Goal: Task Accomplishment & Management: Use online tool/utility

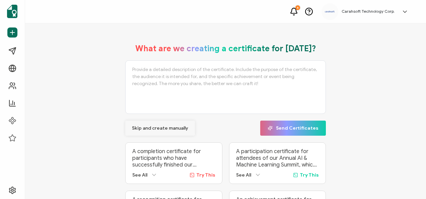
click at [159, 133] on button "Skip and create manually" at bounding box center [160, 127] width 70 height 15
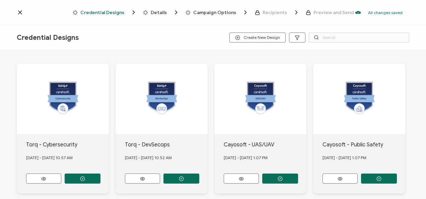
click at [332, 43] on div "Credential Designs Create New Design" at bounding box center [213, 37] width 426 height 25
click at [334, 39] on input "text" at bounding box center [359, 37] width 100 height 10
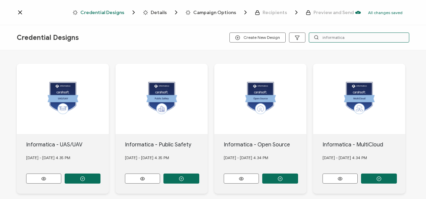
type input "informatica"
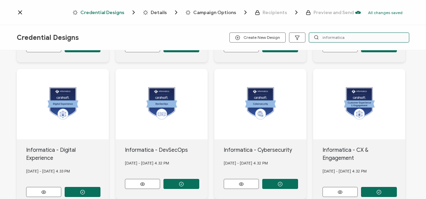
scroll to position [303, 0]
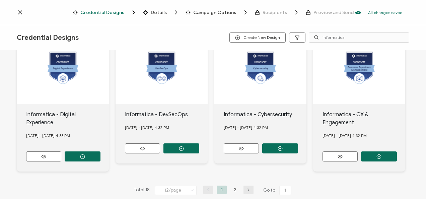
click at [246, 185] on div "Total 18 12/page 12/page 24/page 48/page 96/page 1 2 Go to 1" at bounding box center [213, 190] width 162 height 11
click at [245, 188] on icon "button" at bounding box center [248, 190] width 10 height 4
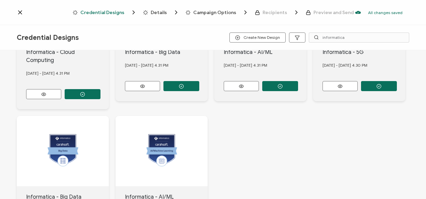
scroll to position [168, 0]
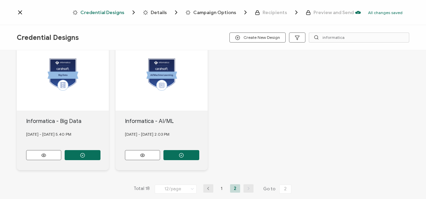
click at [109, 33] on div "Informatica - AI/ML [DATE] - [DATE] 2.03 PM" at bounding box center [63, 0] width 92 height 68
click at [85, 21] on icon "button" at bounding box center [82, 18] width 5 height 5
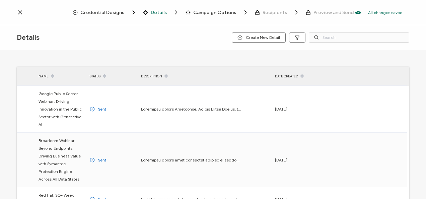
click at [104, 13] on span "Credential Designs" at bounding box center [102, 12] width 44 height 5
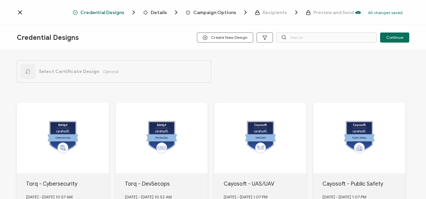
click at [283, 37] on icon at bounding box center [283, 37] width 5 height 5
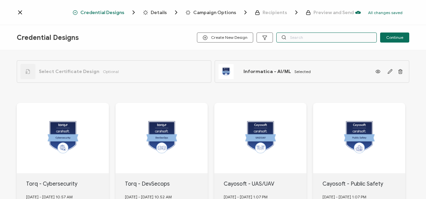
click at [292, 37] on input "text" at bounding box center [326, 37] width 100 height 10
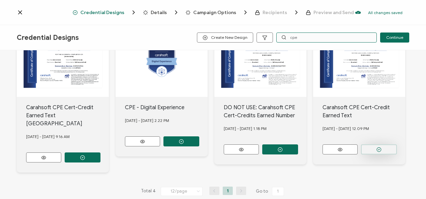
scroll to position [79, 0]
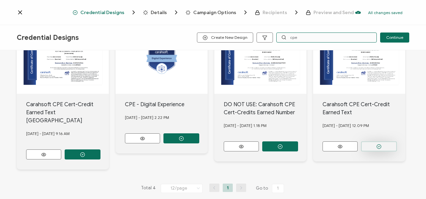
type input "cpe"
click at [100, 149] on button "button" at bounding box center [83, 154] width 36 height 10
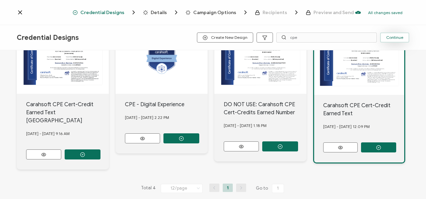
click at [399, 37] on span "Continue" at bounding box center [394, 37] width 17 height 4
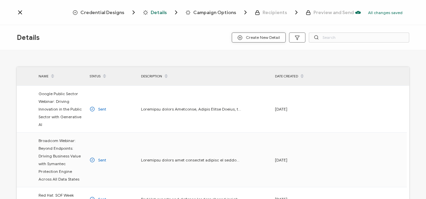
click at [276, 37] on span "Create New Detail" at bounding box center [258, 37] width 42 height 5
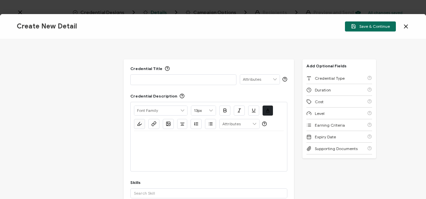
click at [201, 73] on div "Credential Title ISSUER Issuer Name" at bounding box center [208, 75] width 157 height 19
click at [201, 76] on p at bounding box center [183, 79] width 99 height 7
click at [138, 79] on p at bounding box center [183, 79] width 99 height 7
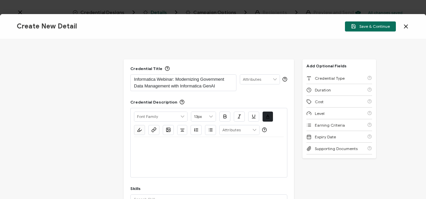
click at [176, 156] on div at bounding box center [209, 157] width 150 height 40
click at [173, 142] on p at bounding box center [209, 145] width 150 height 6
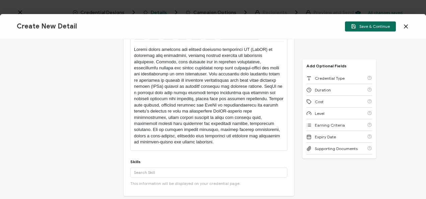
scroll to position [172, 0]
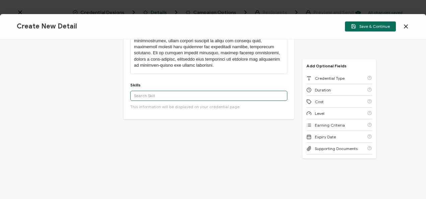
click at [160, 91] on input "text" at bounding box center [208, 96] width 157 height 10
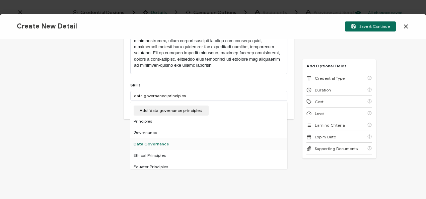
click at [155, 142] on div "Data Governance" at bounding box center [208, 143] width 157 height 11
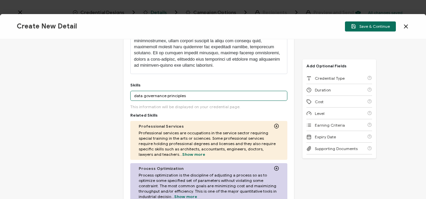
click at [208, 95] on input "data governance principles" at bounding box center [208, 96] width 157 height 10
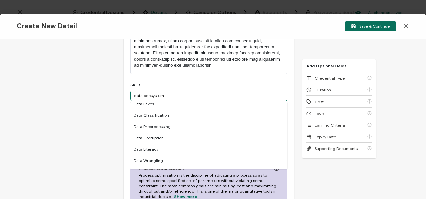
scroll to position [100, 0]
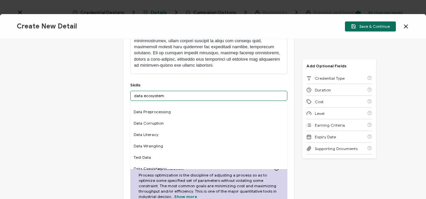
click at [150, 97] on input "data ecosystem" at bounding box center [208, 96] width 157 height 10
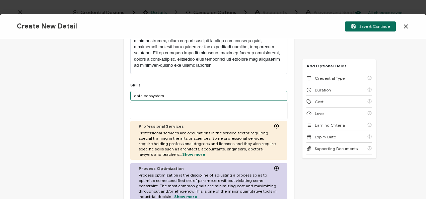
scroll to position [0, 0]
click at [150, 97] on input "data ecosystem" at bounding box center [208, 96] width 157 height 10
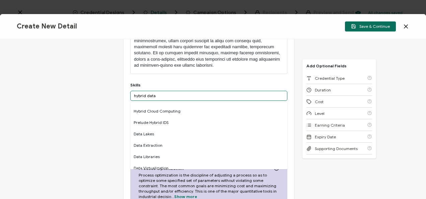
scroll to position [100, 0]
drag, startPoint x: 181, startPoint y: 98, endPoint x: 120, endPoint y: 85, distance: 62.4
click at [120, 85] on div "Credential Title Informatica Webinar: Modernizing Government Data Management wi…" at bounding box center [213, 119] width 426 height 160
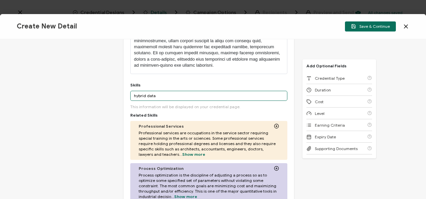
type input "i"
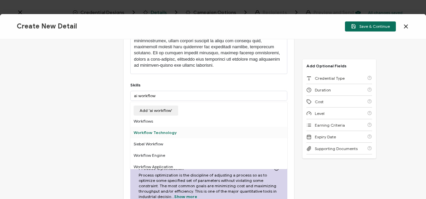
click at [186, 130] on div "Workflow Technology" at bounding box center [208, 132] width 157 height 11
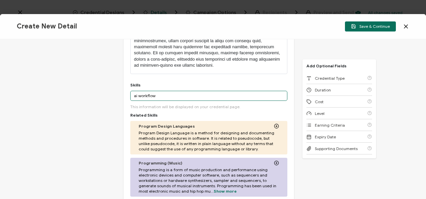
drag, startPoint x: 140, startPoint y: 96, endPoint x: 121, endPoint y: 96, distance: 19.1
click at [121, 96] on div "Credential Title Informatica Webinar: Modernizing Government Data Management wi…" at bounding box center [213, 119] width 426 height 160
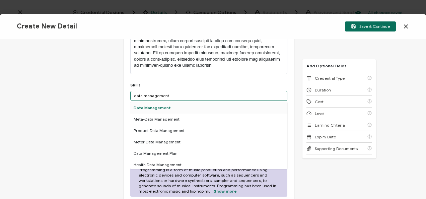
type input "data management"
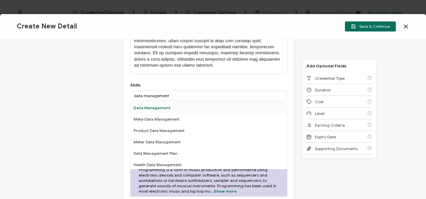
click at [142, 108] on div "Data Management" at bounding box center [208, 107] width 157 height 11
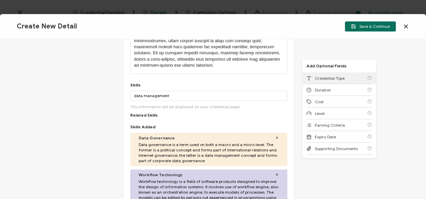
click at [337, 72] on div "Credential Type" at bounding box center [339, 78] width 66 height 12
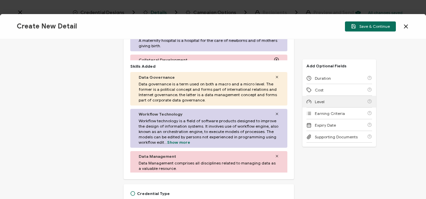
scroll to position [377, 0]
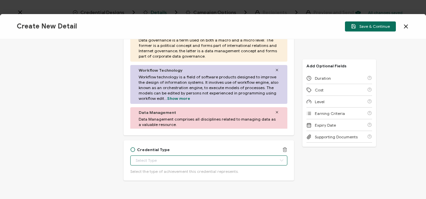
click at [190, 162] on input "text" at bounding box center [208, 160] width 157 height 10
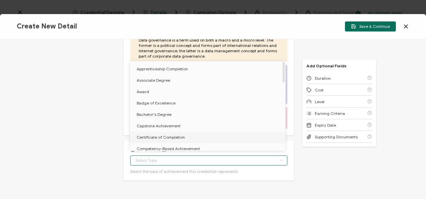
click at [185, 139] on li "Certificate of Completion" at bounding box center [209, 136] width 158 height 11
type input "Certificate of Completion"
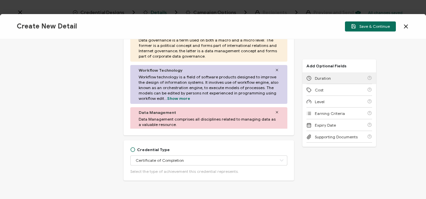
click at [308, 78] on icon at bounding box center [308, 78] width 5 height 5
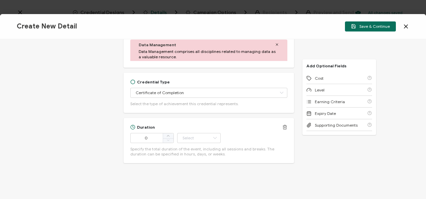
scroll to position [448, 0]
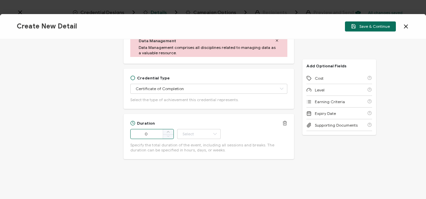
click at [150, 135] on input "0" at bounding box center [151, 134] width 43 height 10
click at [170, 132] on span at bounding box center [168, 131] width 11 height 5
click at [167, 135] on icon at bounding box center [167, 135] width 3 height 3
type input "53"
click at [210, 138] on icon at bounding box center [214, 134] width 8 height 10
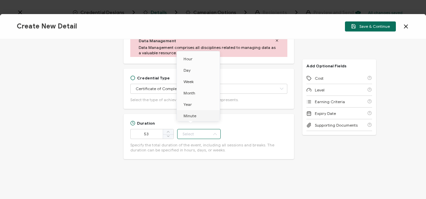
click at [201, 112] on li "Minute" at bounding box center [199, 115] width 45 height 11
type input "Minute"
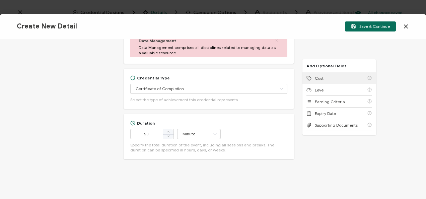
click at [316, 74] on div "Cost" at bounding box center [339, 78] width 66 height 12
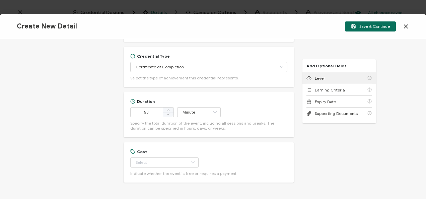
scroll to position [493, 0]
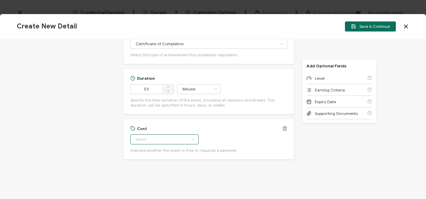
click at [154, 138] on input "text" at bounding box center [164, 139] width 68 height 10
click at [147, 156] on li "Free" at bounding box center [161, 155] width 63 height 11
type input "Free"
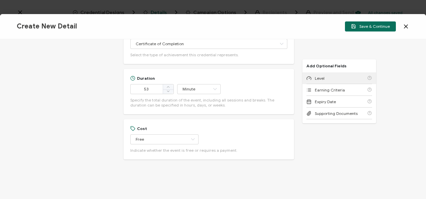
click at [333, 77] on div "Level" at bounding box center [339, 78] width 66 height 12
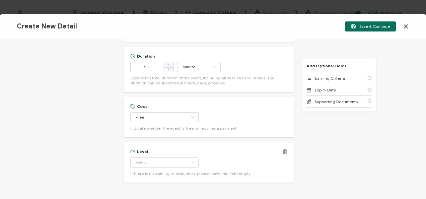
scroll to position [539, 0]
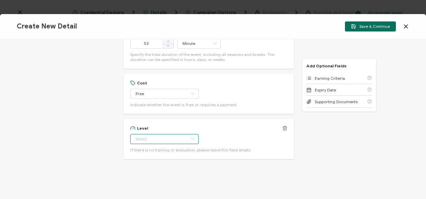
click at [155, 141] on input "text" at bounding box center [164, 139] width 68 height 10
click at [164, 78] on li "Beginner" at bounding box center [161, 75] width 63 height 11
type input "Beginner"
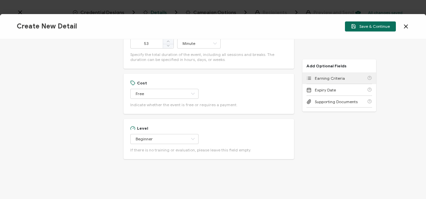
click at [316, 79] on span "Earning Criteria" at bounding box center [330, 78] width 30 height 5
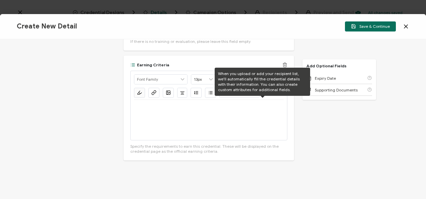
scroll to position [648, 0]
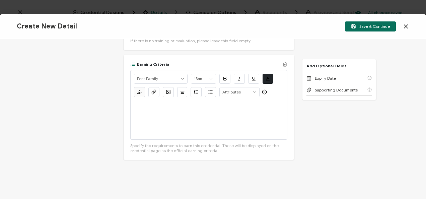
click at [225, 128] on div at bounding box center [209, 119] width 150 height 40
drag, startPoint x: 163, startPoint y: 111, endPoint x: 129, endPoint y: 110, distance: 34.1
click at [129, 110] on div "Earning Criteria Alright Sans [PERSON_NAME] Archivo Black Arial Arimo Blinker C…" at bounding box center [208, 107] width 170 height 105
click at [148, 92] on button "button" at bounding box center [153, 92] width 11 height 10
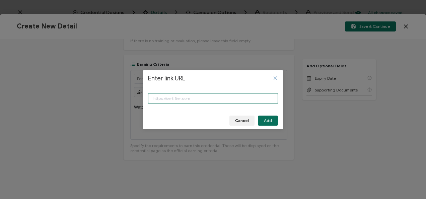
click at [169, 94] on input "Enter link URL" at bounding box center [213, 98] width 130 height 11
paste input "[URL][DOMAIN_NAME]"
type input "[URL][DOMAIN_NAME]"
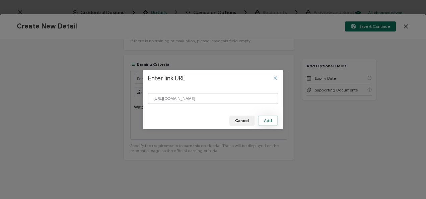
click at [268, 120] on span "Add" at bounding box center [268, 120] width 8 height 4
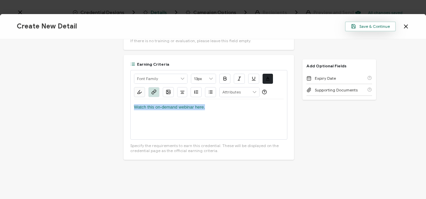
click at [356, 26] on icon "button" at bounding box center [353, 26] width 5 height 5
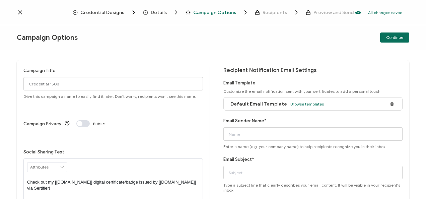
click at [290, 103] on span "Browse templates" at bounding box center [306, 103] width 33 height 5
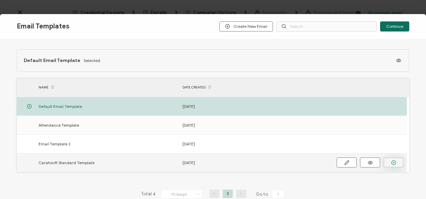
click at [0, 0] on icon "button" at bounding box center [0, 0] width 0 height 0
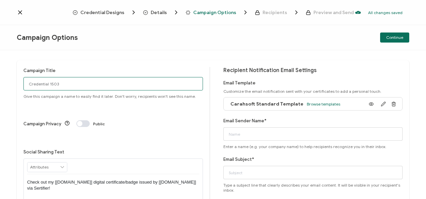
drag, startPoint x: 68, startPoint y: 89, endPoint x: 13, endPoint y: 103, distance: 56.6
click at [13, 103] on div "Campaign Title Credential 1503 Give this campaign a name to easily find it late…" at bounding box center [213, 124] width 426 height 149
drag, startPoint x: 43, startPoint y: 83, endPoint x: 43, endPoint y: 77, distance: 6.0
paste input "8-14-2025_68497_Informatica Webinar"
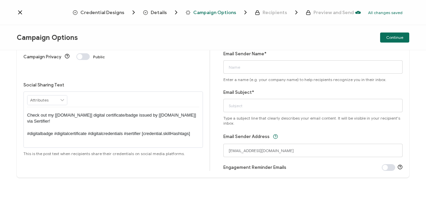
type input "8-14-2025_68497_Informatica Webinar"
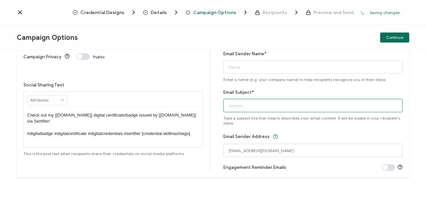
drag, startPoint x: 251, startPoint y: 112, endPoint x: 230, endPoint y: 108, distance: 21.1
click at [230, 108] on input "Email Subject*" at bounding box center [312, 105] width 179 height 13
paste input "8-14-2025_68497_Informatica Webinar"
type input "8-14-2025_68497_Informatica Webinar"
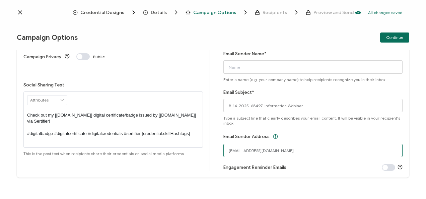
click at [244, 147] on input "[EMAIL_ADDRESS][DOMAIN_NAME]" at bounding box center [312, 150] width 179 height 13
click at [258, 151] on input "[EMAIL_ADDRESS][DOMAIN_NAME]" at bounding box center [312, 150] width 179 height 13
click at [284, 150] on input "[EMAIL_ADDRESS][DOMAIN_NAME]" at bounding box center [312, 150] width 179 height 13
type input "[EMAIL_ADDRESS][DOMAIN_NAME]"
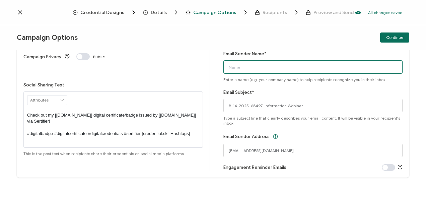
click at [252, 69] on input "Email Sender Name*" at bounding box center [312, 66] width 179 height 13
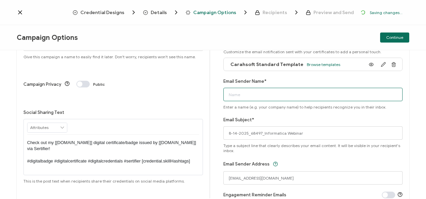
scroll to position [33, 0]
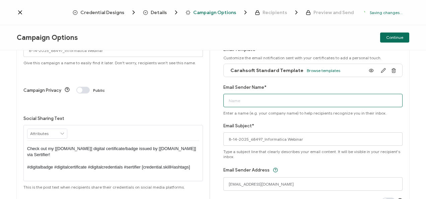
type input "CPE"
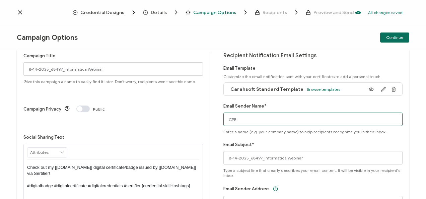
scroll to position [0, 0]
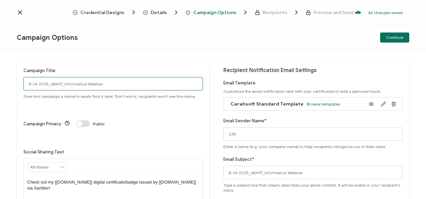
click at [114, 87] on input "8-14-2025_68497_Informatica Webinar" at bounding box center [112, 83] width 179 height 13
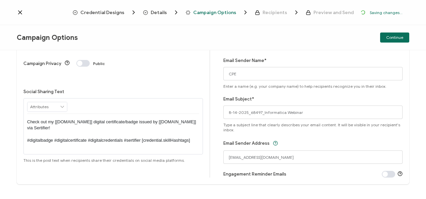
scroll to position [69, 0]
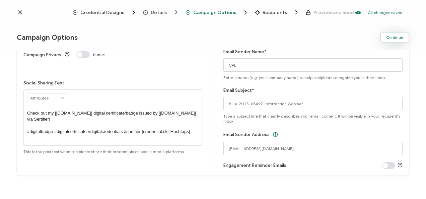
click at [395, 40] on button "Continue" at bounding box center [394, 37] width 29 height 10
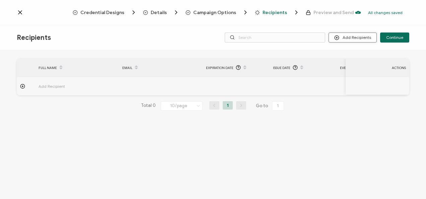
click at [337, 34] on button "Add Recipients" at bounding box center [352, 37] width 48 height 10
click at [348, 44] on div "Recipients Add Recipients Continue" at bounding box center [213, 37] width 426 height 25
click at [348, 38] on button "Add Recipients" at bounding box center [352, 37] width 48 height 10
click at [348, 52] on li "Upload Recipients" at bounding box center [362, 55] width 63 height 11
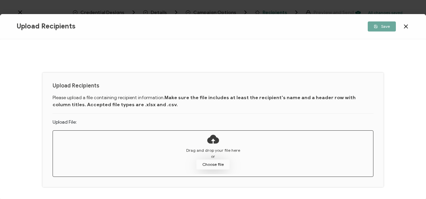
click at [197, 160] on button "Choose file" at bounding box center [212, 164] width 33 height 10
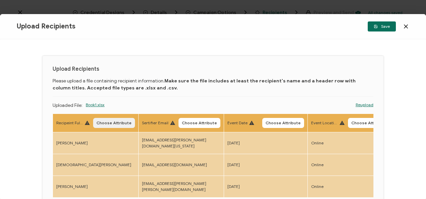
click at [110, 125] on button "Choose Attribute" at bounding box center [114, 123] width 42 height 10
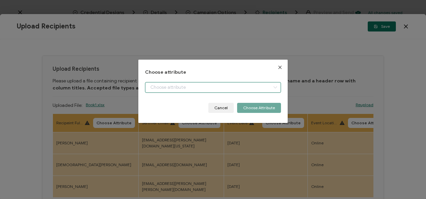
click at [173, 85] on input "dialog" at bounding box center [213, 87] width 136 height 11
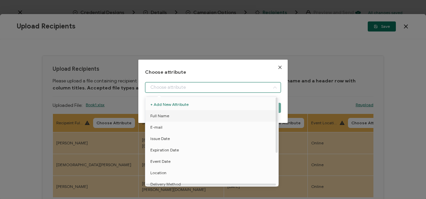
click at [182, 113] on li "Full Name" at bounding box center [213, 115] width 139 height 11
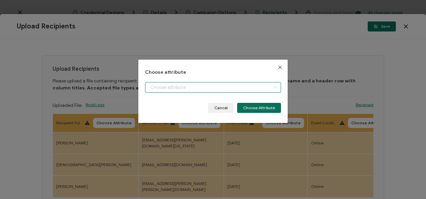
type input "Full Name"
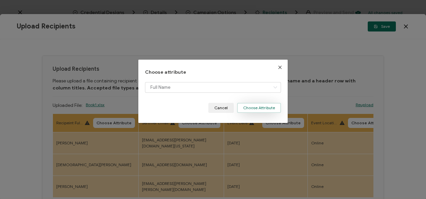
click at [254, 108] on button "Choose Attribute" at bounding box center [259, 108] width 44 height 10
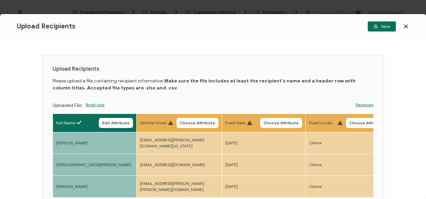
click at [201, 123] on span "Choose Attribute" at bounding box center [197, 123] width 35 height 4
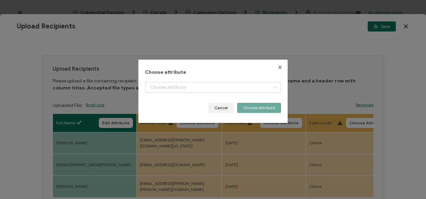
click at [190, 95] on div "dialog" at bounding box center [213, 92] width 136 height 21
click at [190, 94] on div "dialog" at bounding box center [213, 92] width 136 height 21
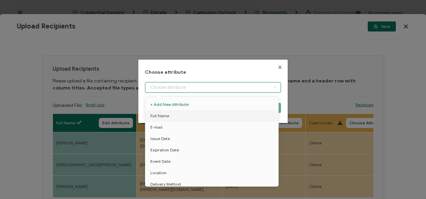
click at [193, 91] on input "dialog" at bounding box center [213, 87] width 136 height 11
click at [169, 126] on li "E-mail" at bounding box center [213, 126] width 139 height 11
type input "E-mail"
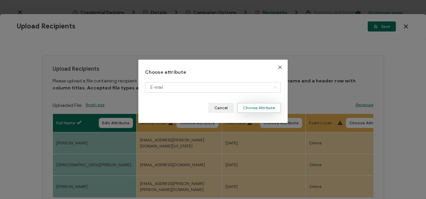
click at [252, 104] on button "Choose Attribute" at bounding box center [259, 108] width 44 height 10
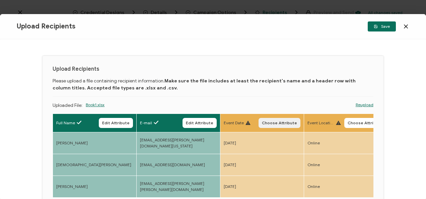
click at [279, 118] on button "Choose Attribute" at bounding box center [279, 123] width 42 height 10
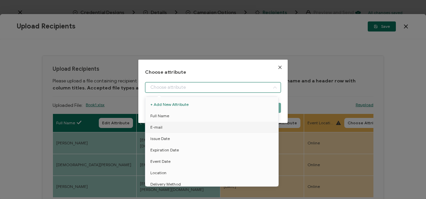
click at [240, 91] on input "dialog" at bounding box center [213, 87] width 136 height 11
click at [175, 164] on li "Event Date" at bounding box center [213, 161] width 139 height 11
type input "Event Date"
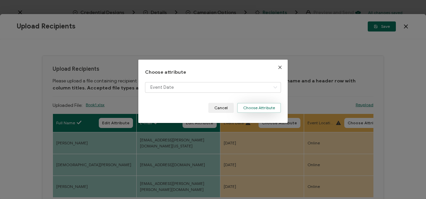
click at [253, 104] on button "Choose Attribute" at bounding box center [259, 108] width 44 height 10
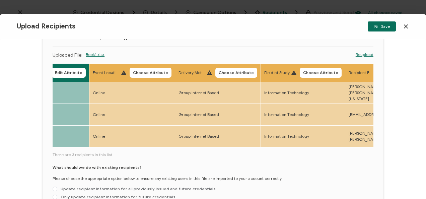
scroll to position [33, 0]
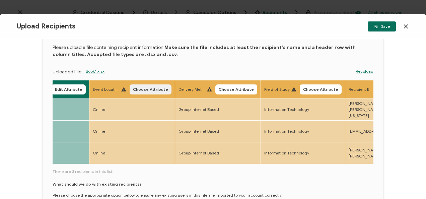
click at [171, 84] on button "Choose Attribute" at bounding box center [150, 89] width 42 height 10
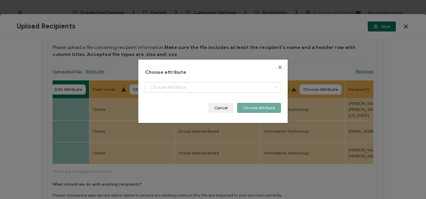
click at [171, 79] on div "Choose attribute Cancel Choose Attribute" at bounding box center [213, 91] width 136 height 43
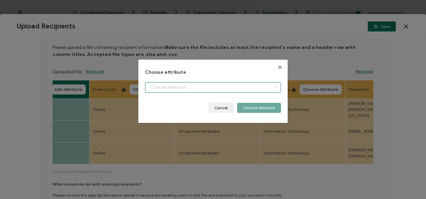
click at [171, 82] on input "dialog" at bounding box center [213, 87] width 136 height 11
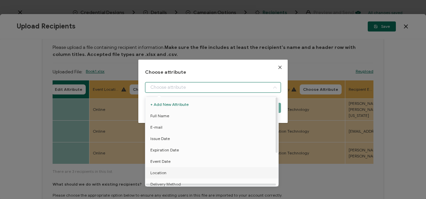
click at [159, 169] on span "Location" at bounding box center [158, 172] width 16 height 11
type input "Location"
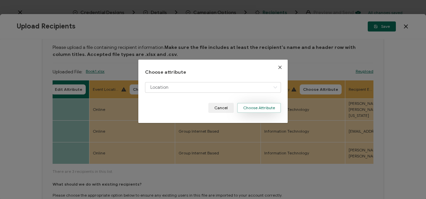
click at [257, 107] on button "Choose Attribute" at bounding box center [259, 108] width 44 height 10
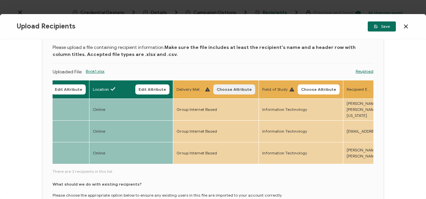
click at [233, 86] on button "Choose Attribute" at bounding box center [234, 89] width 42 height 10
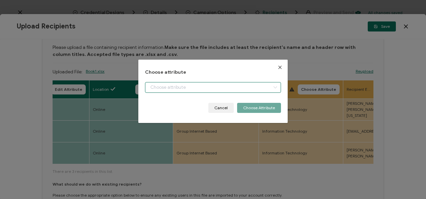
click at [197, 83] on input "dialog" at bounding box center [213, 87] width 136 height 11
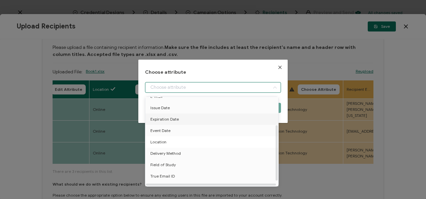
scroll to position [52, 0]
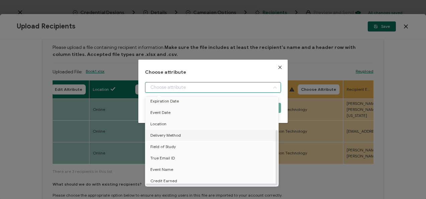
click at [181, 129] on li "Delivery Method" at bounding box center [213, 134] width 139 height 11
type input "Delivery Method"
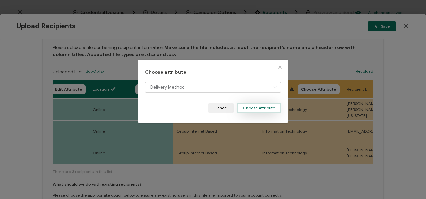
click at [249, 108] on button "Choose Attribute" at bounding box center [259, 108] width 44 height 10
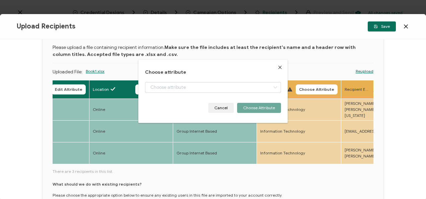
click at [325, 83] on th "Field of Study Choose Attribute" at bounding box center [299, 89] width 84 height 18
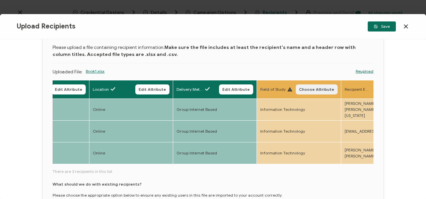
click at [320, 84] on button "Choose Attribute" at bounding box center [316, 89] width 42 height 10
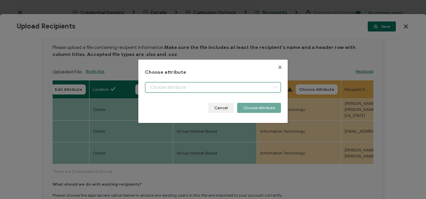
click at [214, 88] on input "dialog" at bounding box center [213, 87] width 136 height 11
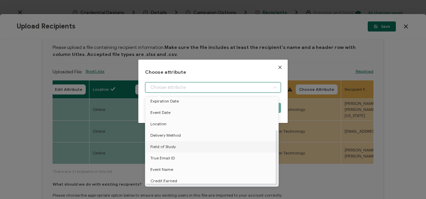
click at [189, 146] on li "Field of Study" at bounding box center [213, 146] width 139 height 11
type input "Field of Study"
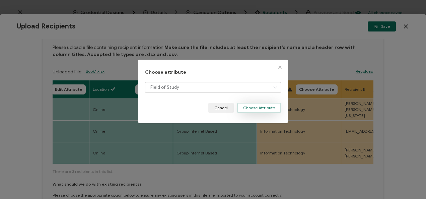
click at [243, 107] on button "Choose Attribute" at bounding box center [259, 108] width 44 height 10
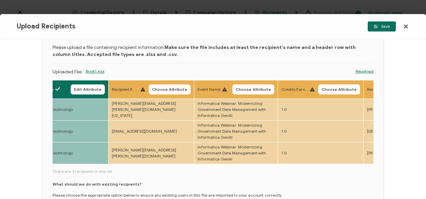
scroll to position [0, 470]
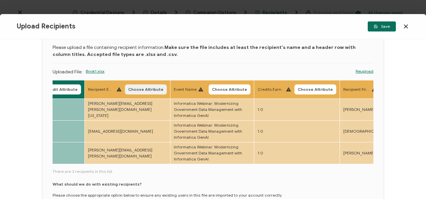
click at [147, 86] on button "Choose Attribute" at bounding box center [146, 89] width 42 height 10
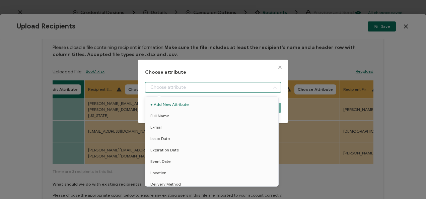
click at [189, 82] on input "dialog" at bounding box center [213, 87] width 136 height 11
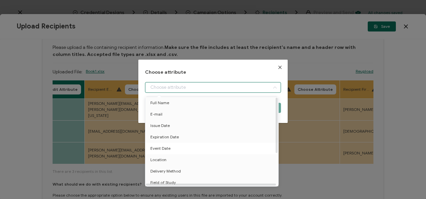
scroll to position [52, 0]
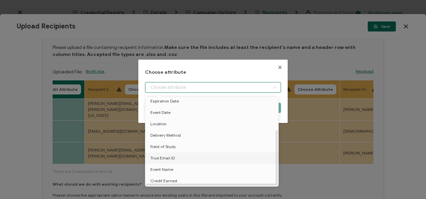
click at [179, 152] on li "True Email ID" at bounding box center [213, 157] width 139 height 11
type input "True Email ID"
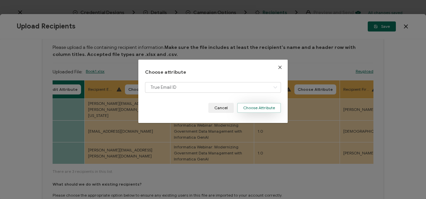
click at [261, 103] on button "Choose Attribute" at bounding box center [259, 108] width 44 height 10
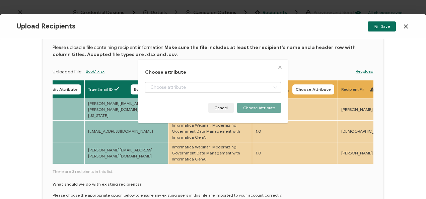
click at [240, 88] on span "Choose Attribute" at bounding box center [227, 89] width 35 height 4
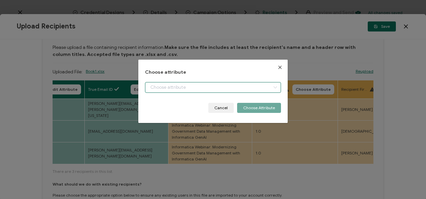
click at [186, 86] on input "dialog" at bounding box center [213, 87] width 136 height 11
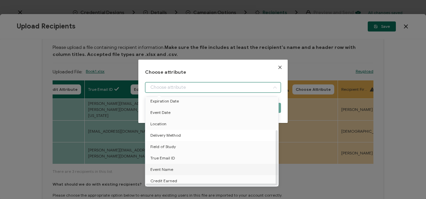
drag, startPoint x: 177, startPoint y: 169, endPoint x: 239, endPoint y: 118, distance: 80.4
click at [177, 168] on li "Event Name" at bounding box center [213, 169] width 139 height 11
type input "Event Name"
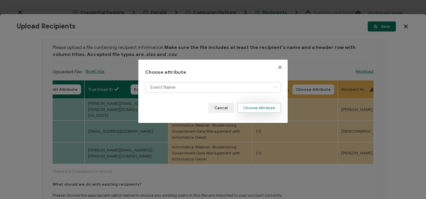
click at [260, 107] on button "Choose Attribute" at bounding box center [259, 108] width 44 height 10
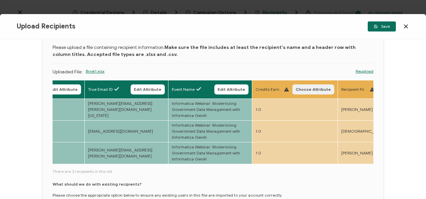
click at [310, 88] on span "Choose Attribute" at bounding box center [312, 89] width 35 height 4
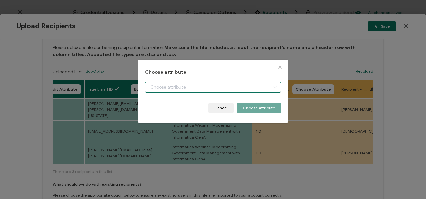
click at [226, 89] on input "dialog" at bounding box center [213, 87] width 136 height 11
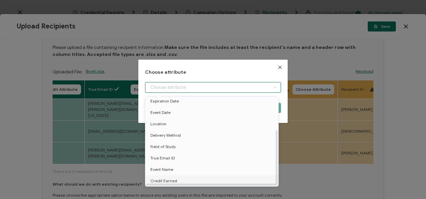
click at [176, 175] on li "Credit Earned" at bounding box center [213, 180] width 139 height 11
type input "Credit Earned"
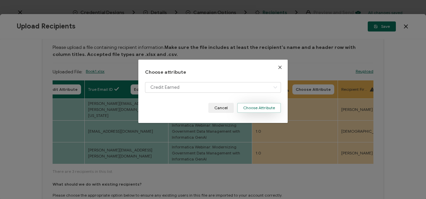
click at [265, 110] on button "Choose Attribute" at bounding box center [259, 108] width 44 height 10
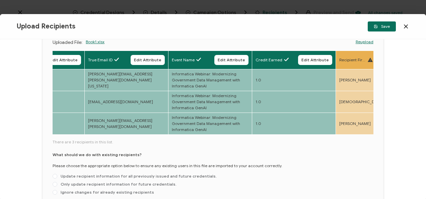
scroll to position [67, 0]
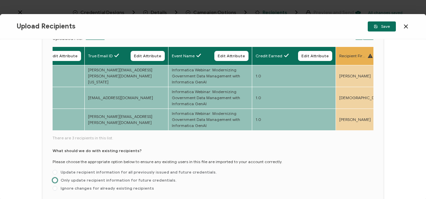
click at [112, 181] on span "Only update recipient information for future credentials." at bounding box center [116, 179] width 119 height 5
click at [57, 181] on input "Only update recipient information for future credentials." at bounding box center [55, 180] width 5 height 5
radio input "true"
click at [371, 25] on button "Save" at bounding box center [381, 26] width 28 height 10
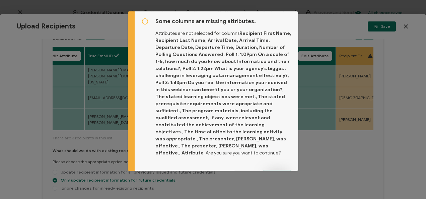
scroll to position [9, 0]
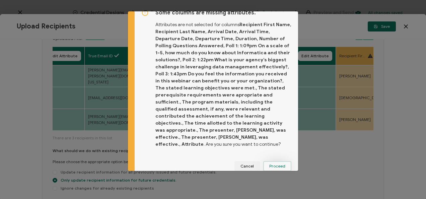
click at [271, 164] on span "Proceed" at bounding box center [277, 166] width 16 height 4
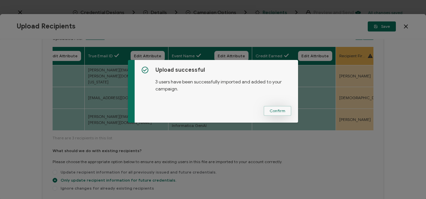
click at [284, 109] on button "Confirm" at bounding box center [277, 111] width 28 height 10
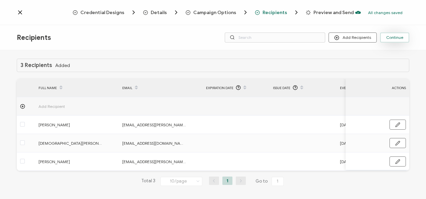
click at [400, 35] on button "Continue" at bounding box center [394, 37] width 29 height 10
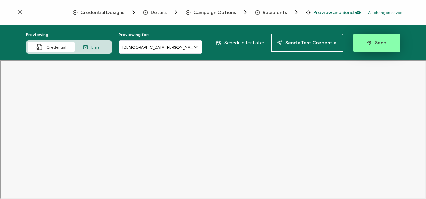
click at [362, 45] on button "Send" at bounding box center [376, 42] width 47 height 18
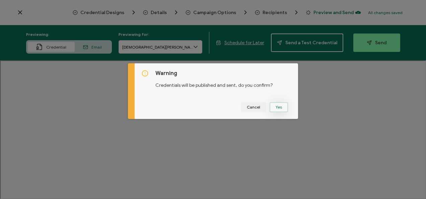
click at [277, 107] on button "Yes" at bounding box center [278, 107] width 18 height 10
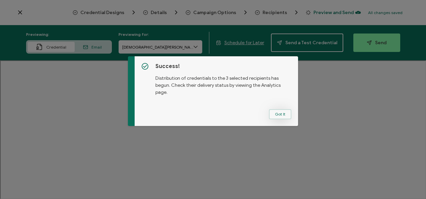
click at [277, 118] on button "Got It" at bounding box center [280, 114] width 22 height 10
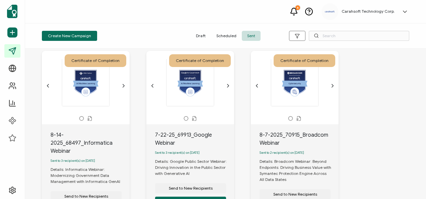
scroll to position [33, 0]
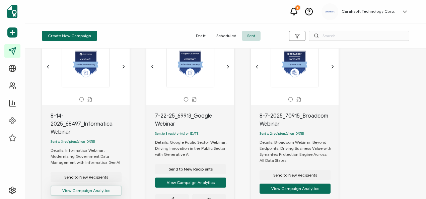
click at [86, 190] on button "View Campaign Analytics" at bounding box center [86, 190] width 71 height 10
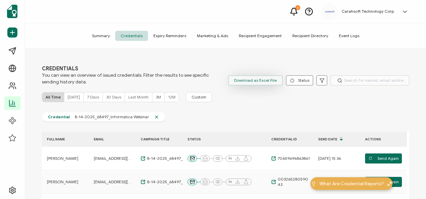
click at [254, 77] on span "Download as Excel File" at bounding box center [255, 80] width 42 height 10
